Goal: Navigation & Orientation: Find specific page/section

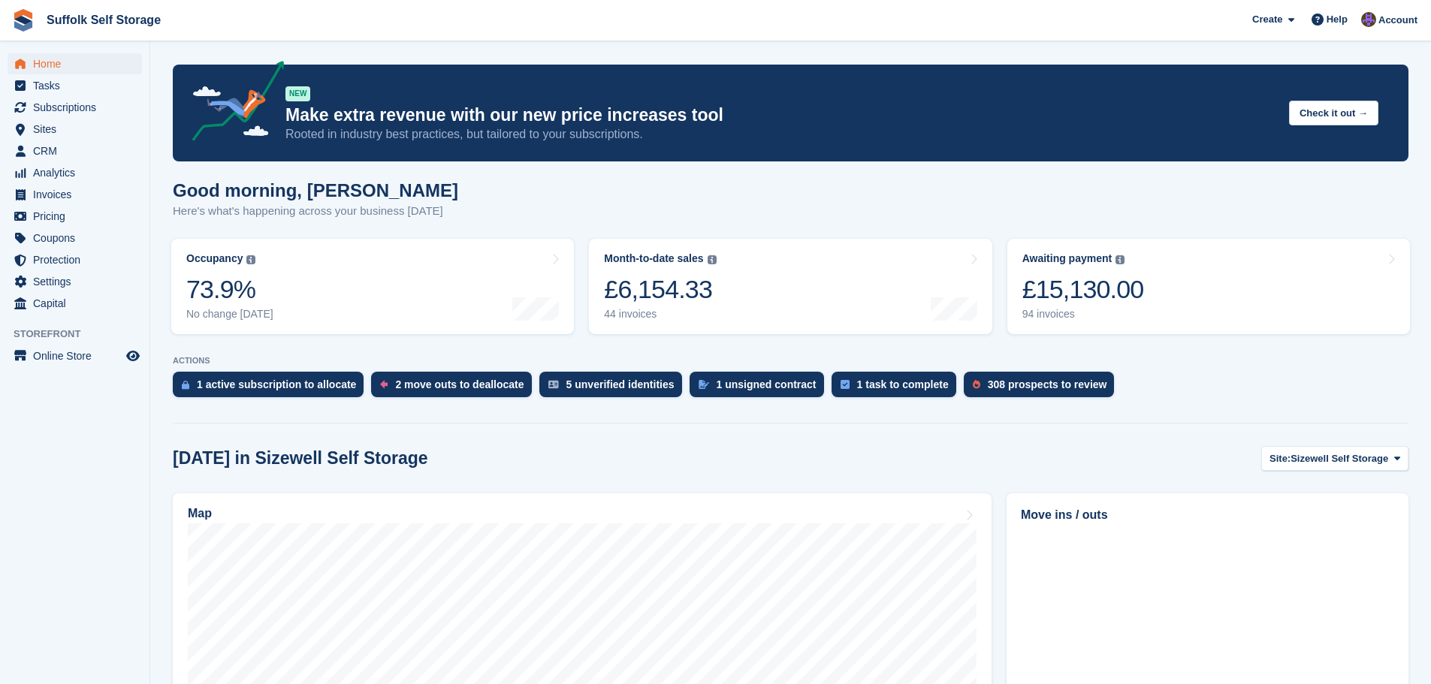
scroll to position [225, 0]
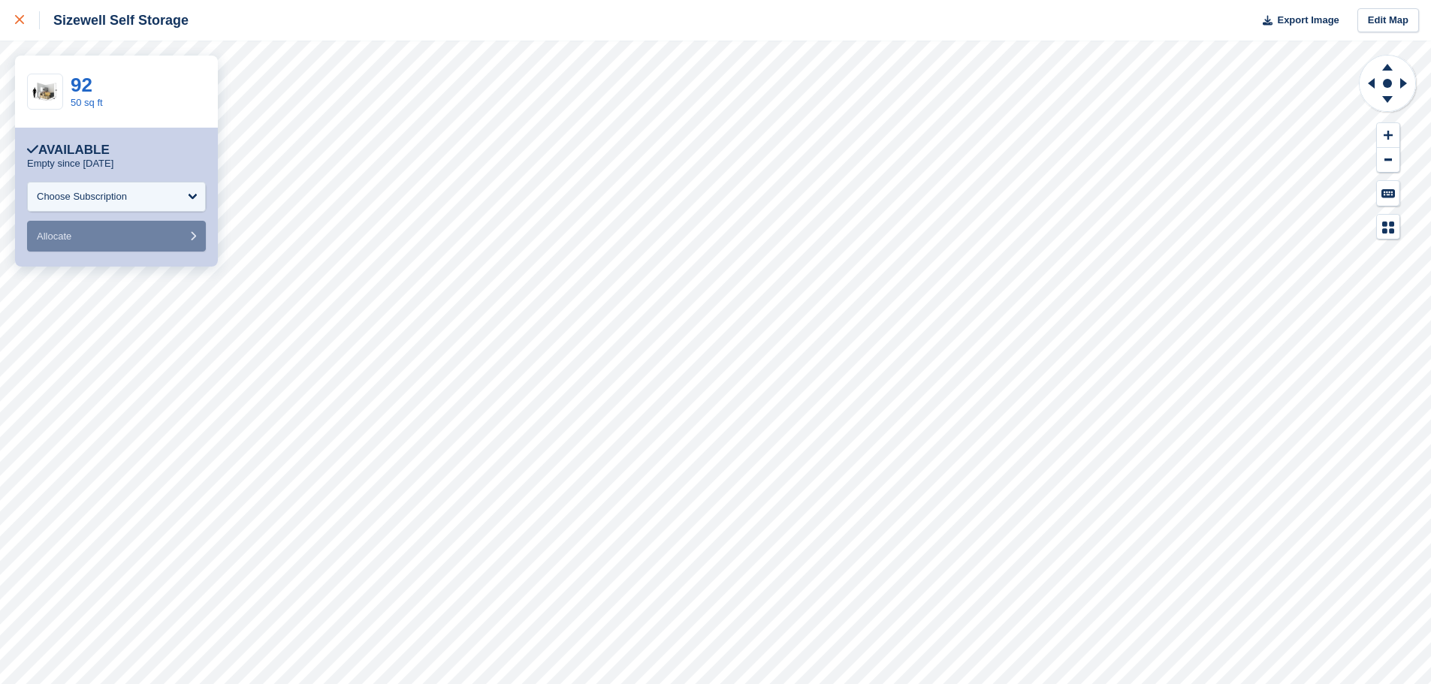
click at [19, 20] on icon at bounding box center [19, 19] width 9 height 9
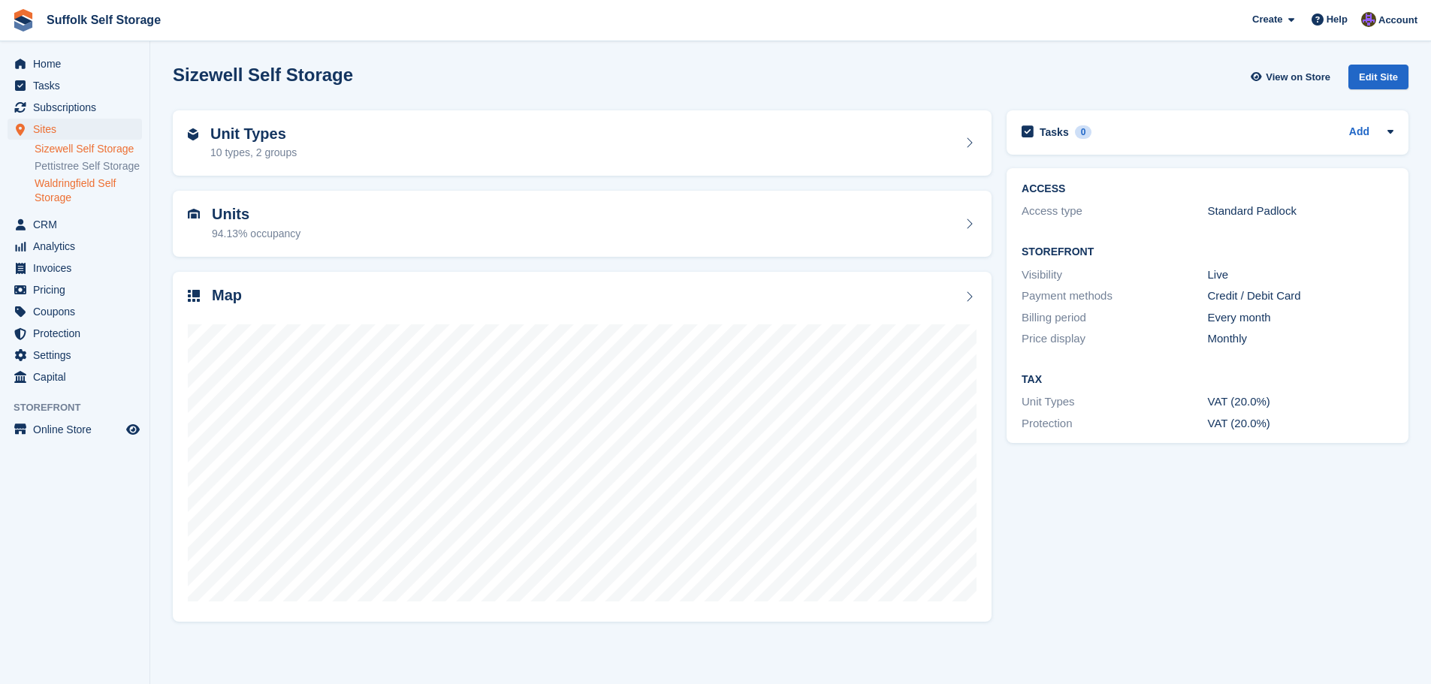
click at [68, 187] on link "Waldringfield Self Storage" at bounding box center [88, 191] width 107 height 29
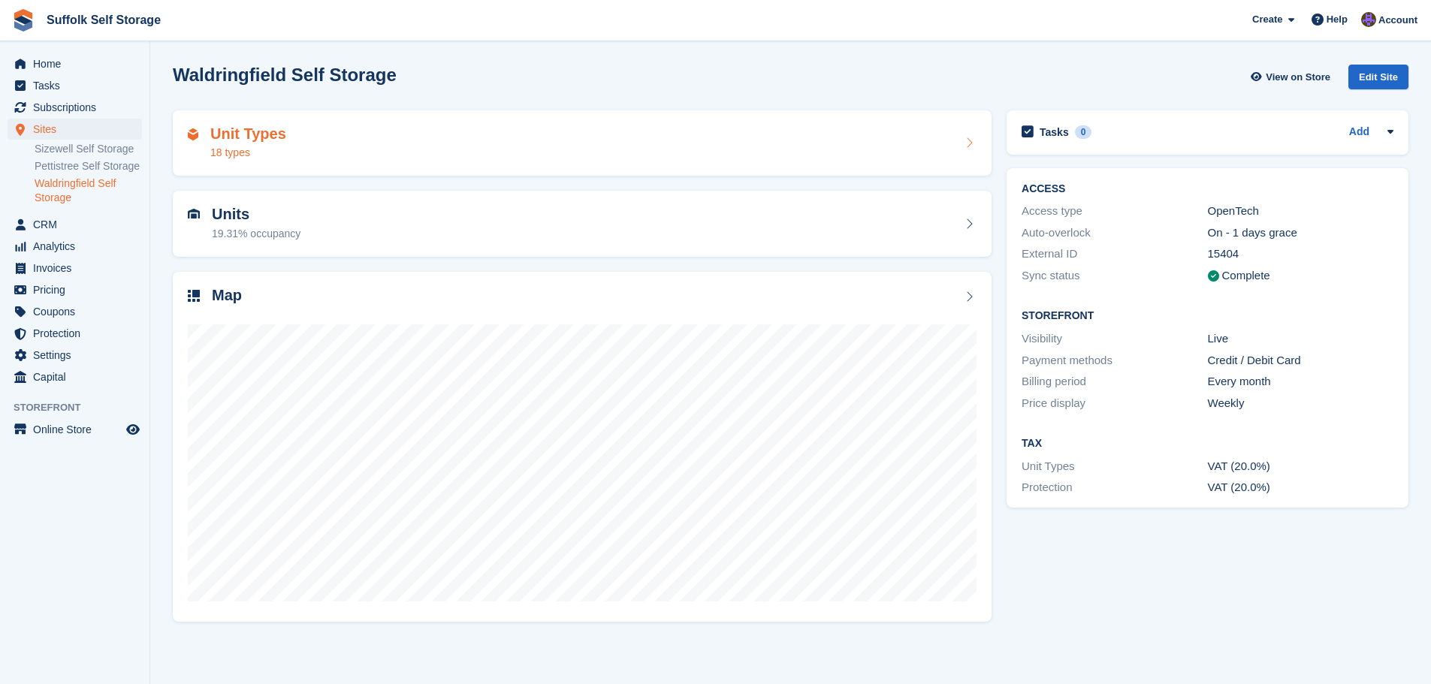
click at [613, 165] on div "Unit Types 18 types" at bounding box center [582, 143] width 819 height 66
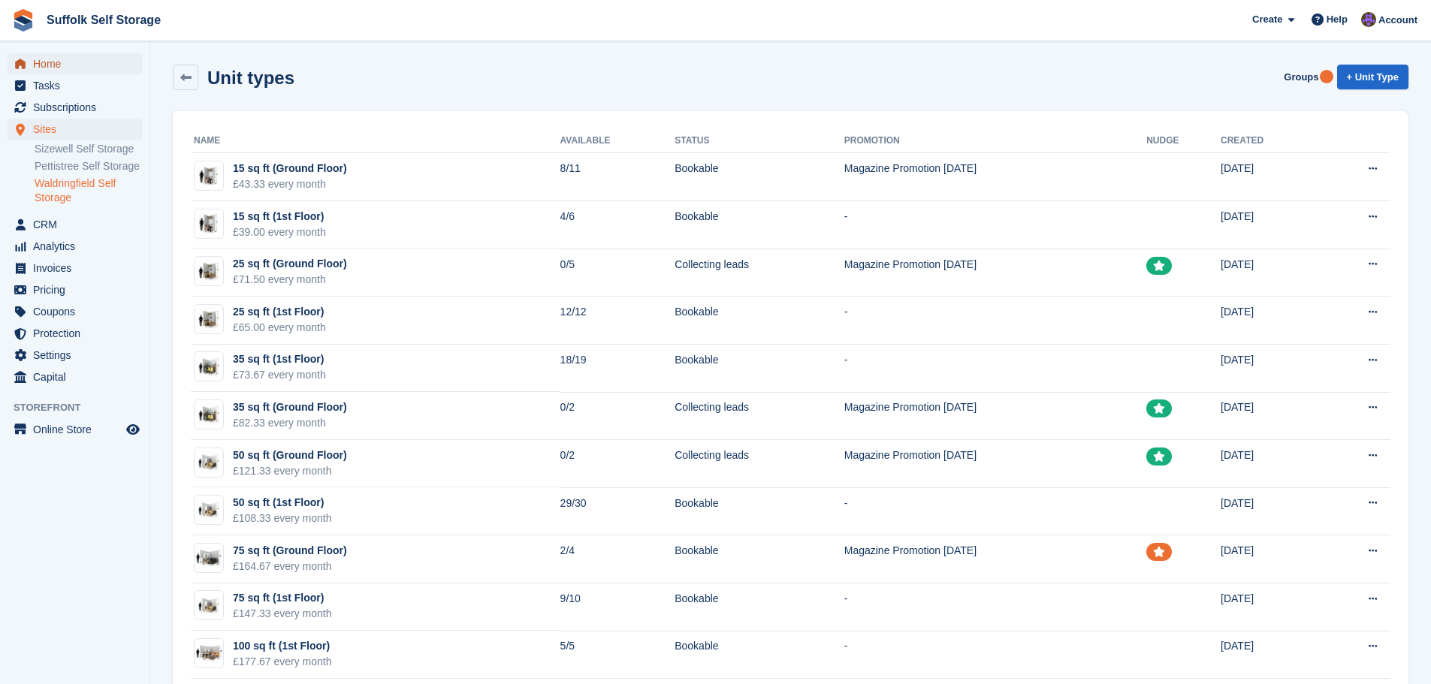
click at [61, 65] on span "Home" at bounding box center [78, 63] width 90 height 21
